Goal: Task Accomplishment & Management: Use online tool/utility

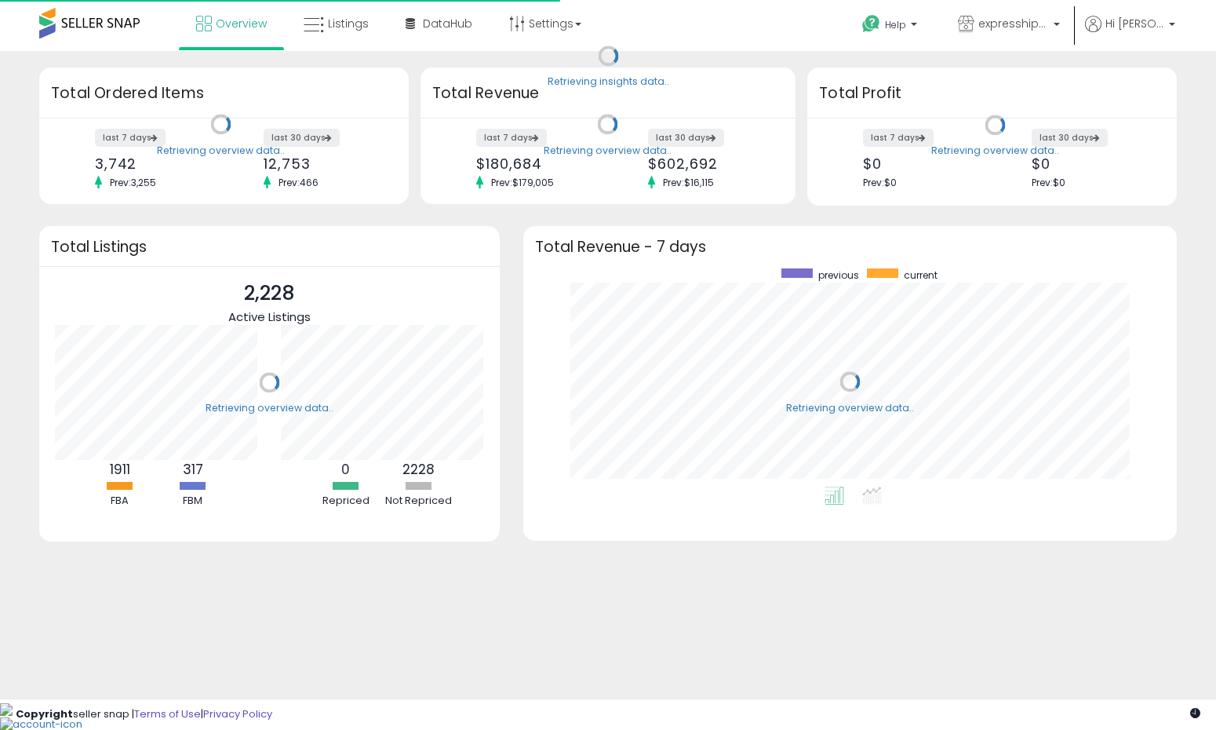
scroll to position [218, 622]
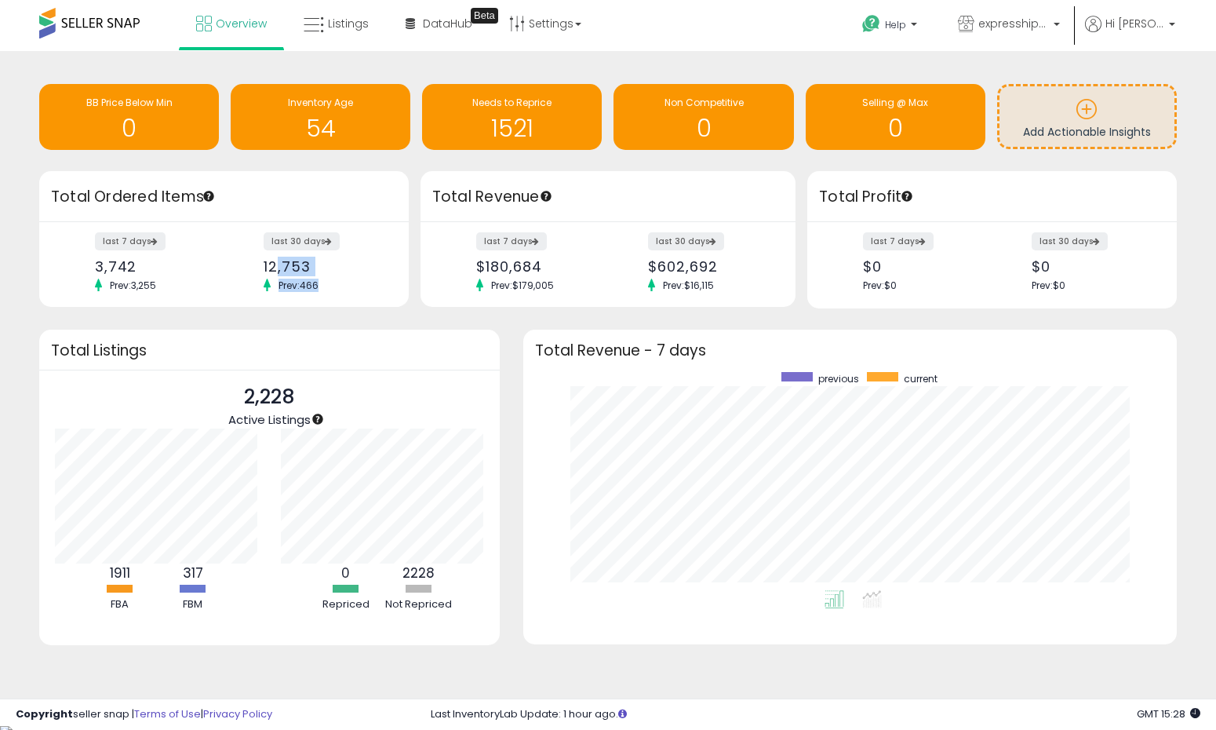
drag, startPoint x: 274, startPoint y: 271, endPoint x: 322, endPoint y: 283, distance: 50.1
click at [322, 283] on div "last 30 days 12,753 Prev: 466" at bounding box center [322, 263] width 141 height 58
click at [335, 20] on span "Listings" at bounding box center [348, 24] width 41 height 16
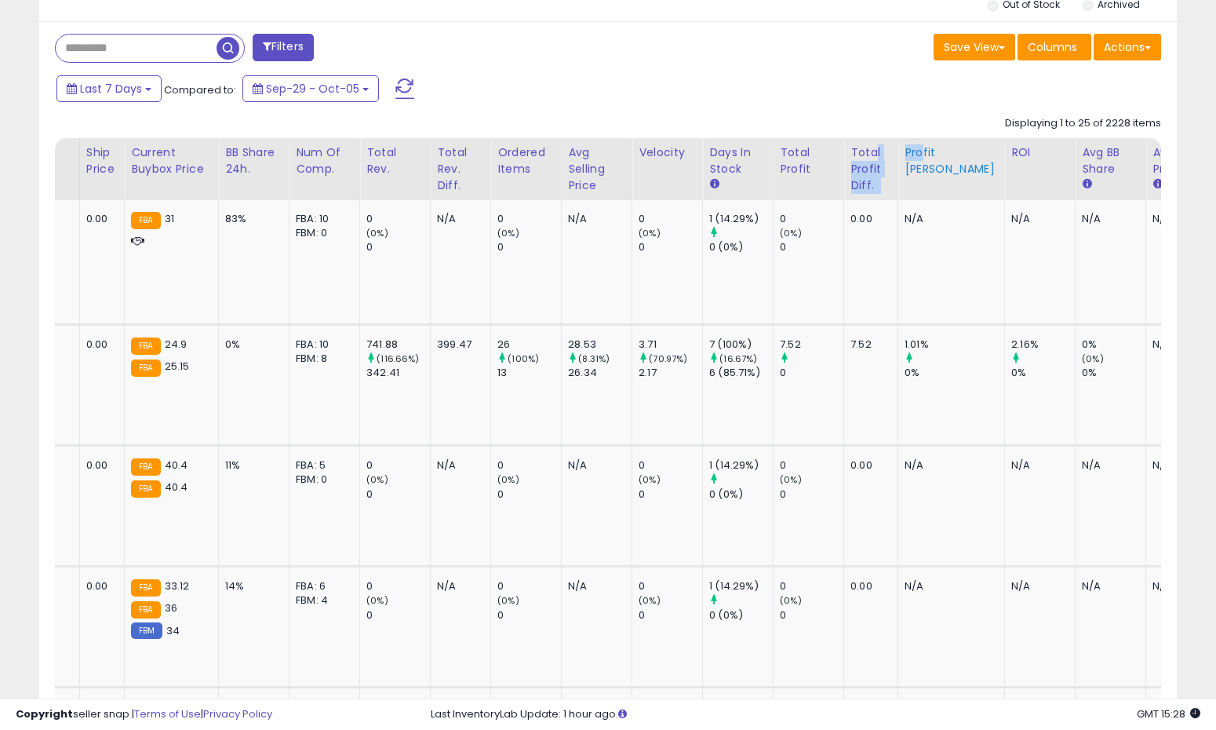
drag, startPoint x: 904, startPoint y: 161, endPoint x: 878, endPoint y: 147, distance: 29.5
click at [859, 148] on tr "Title Repricing Fulfillment Cost Amazon Fees" at bounding box center [81, 169] width 2272 height 62
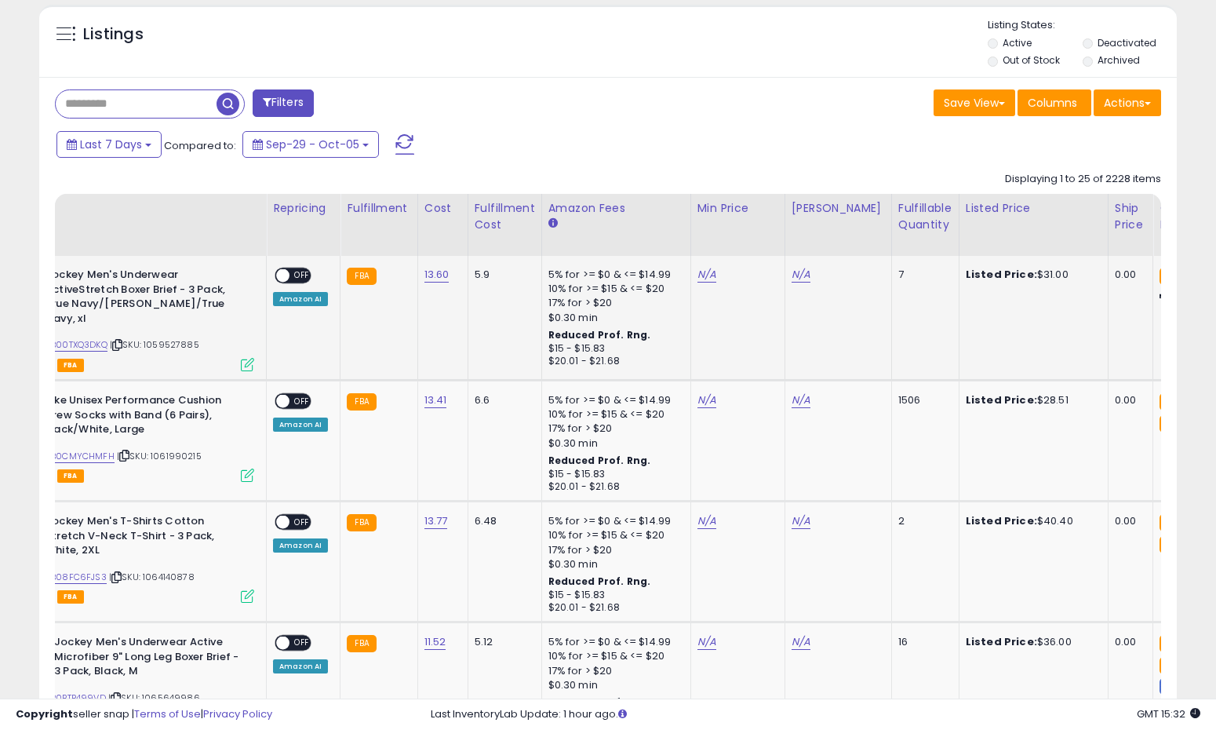
scroll to position [0, 67]
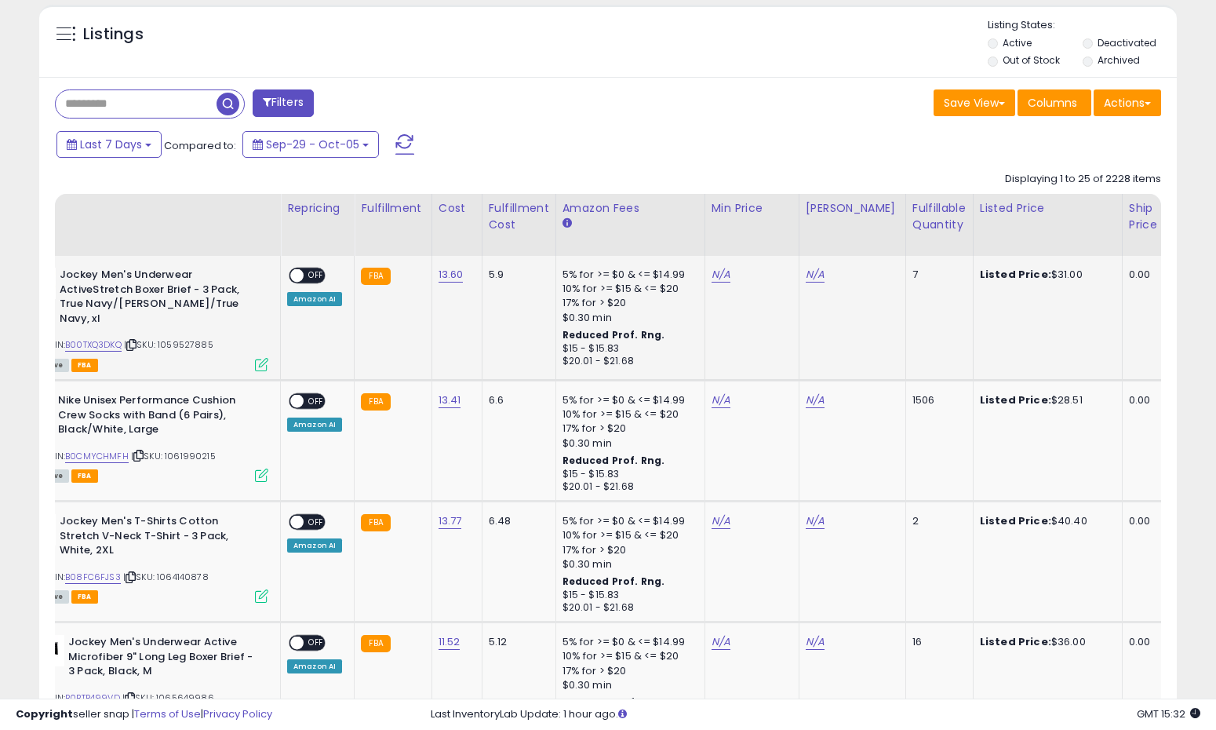
click at [311, 270] on span "OFF" at bounding box center [316, 275] width 25 height 13
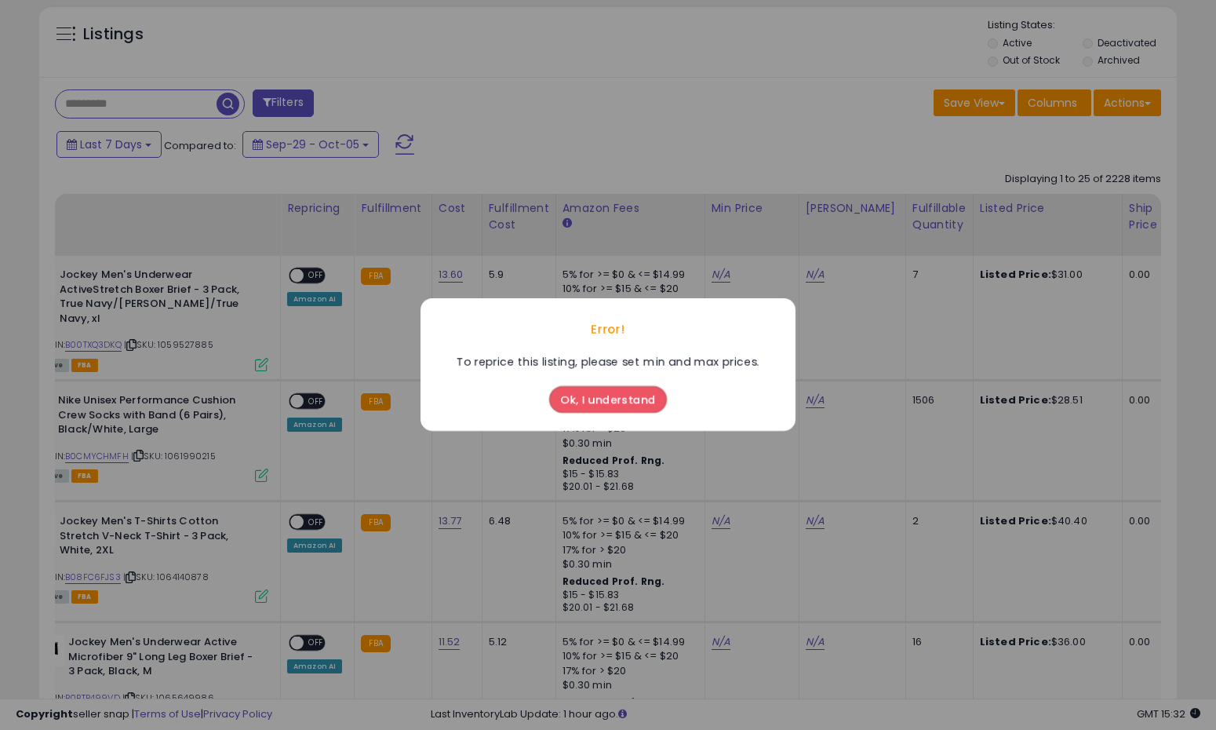
click at [596, 236] on div "Error! To reprice this listing, please set min and max prices. Ok, I understand" at bounding box center [608, 365] width 1216 height 730
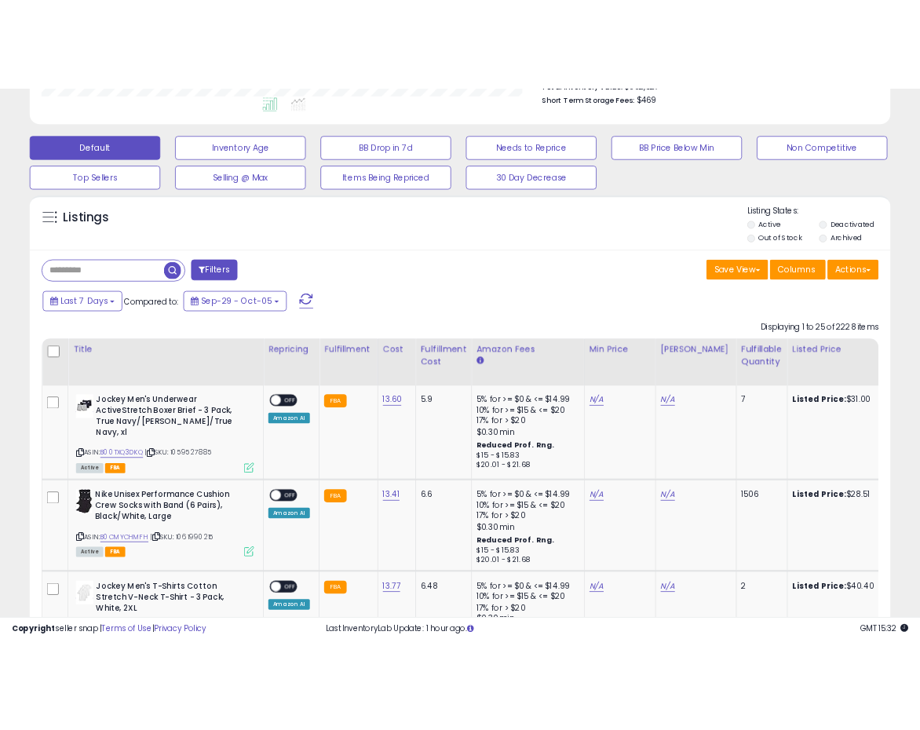
scroll to position [348, 0]
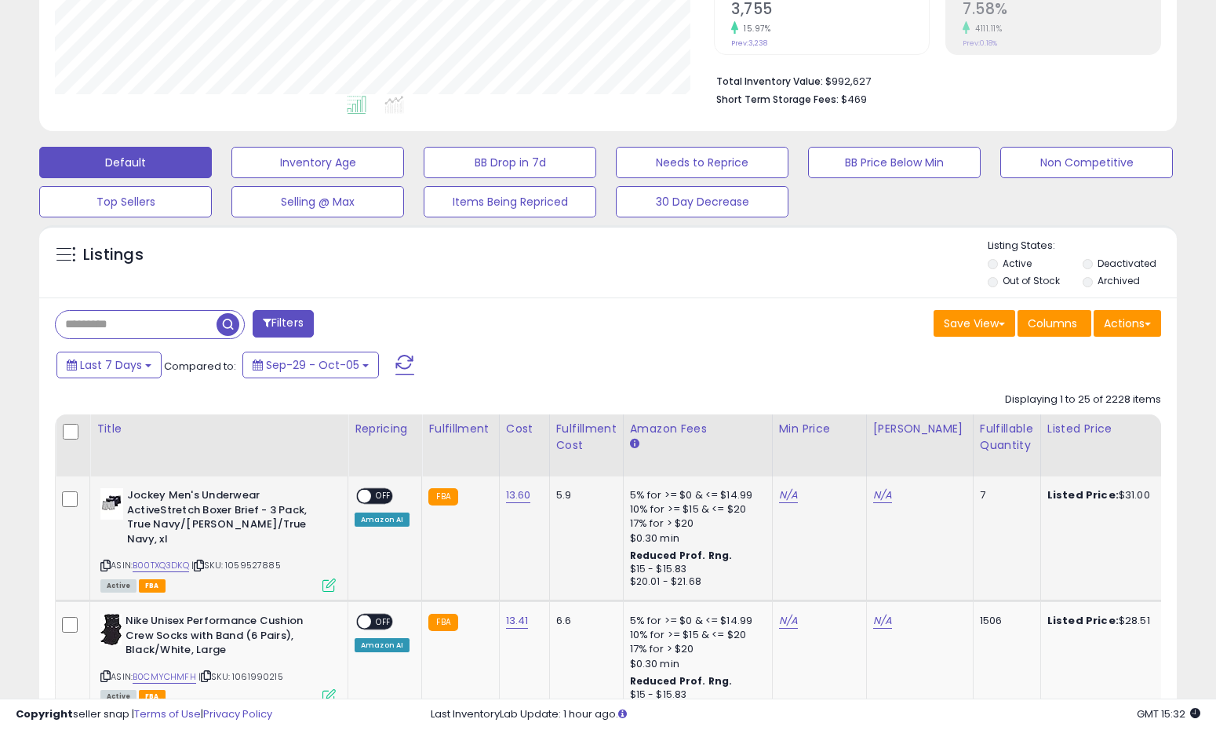
click at [105, 568] on icon at bounding box center [105, 565] width 10 height 9
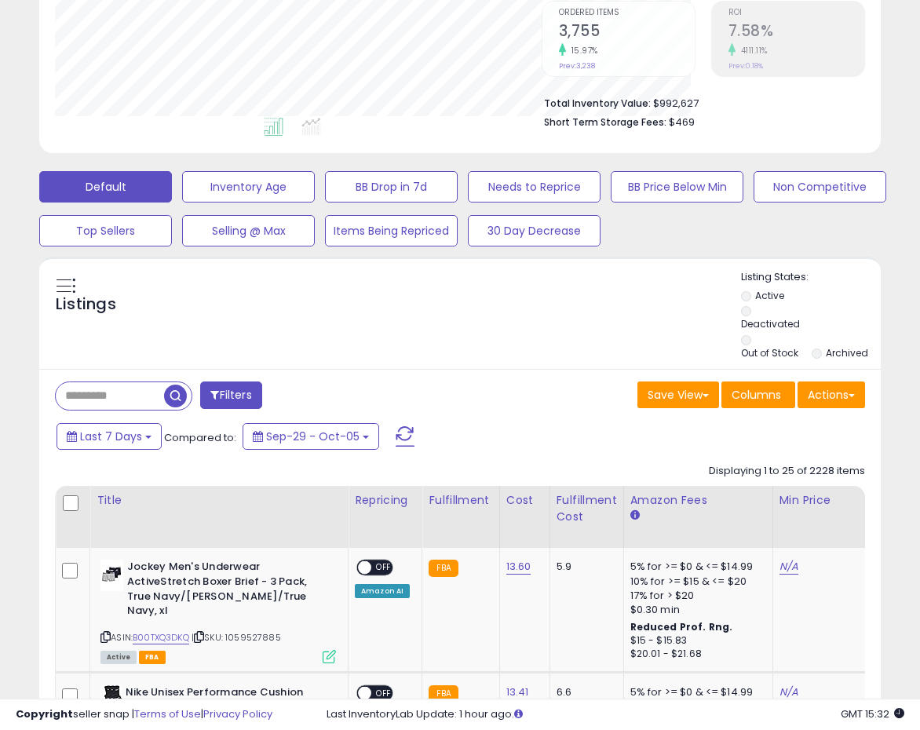
scroll to position [784318, 784153]
